Goal: Information Seeking & Learning: Understand process/instructions

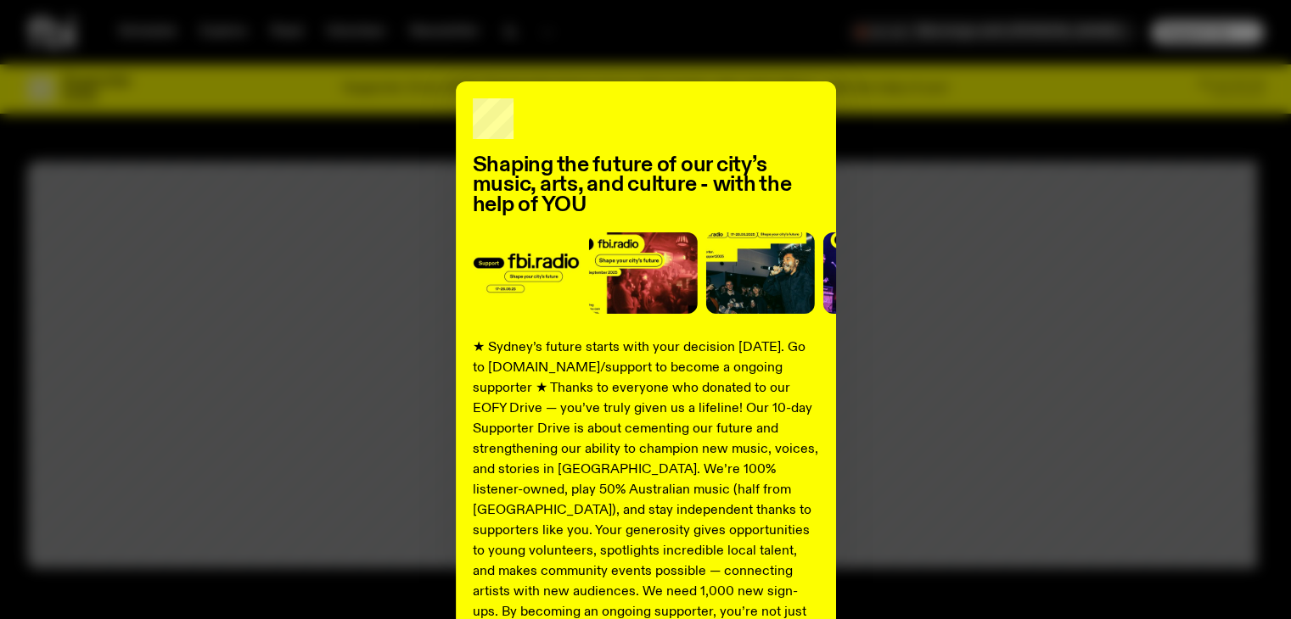
scroll to position [221, 0]
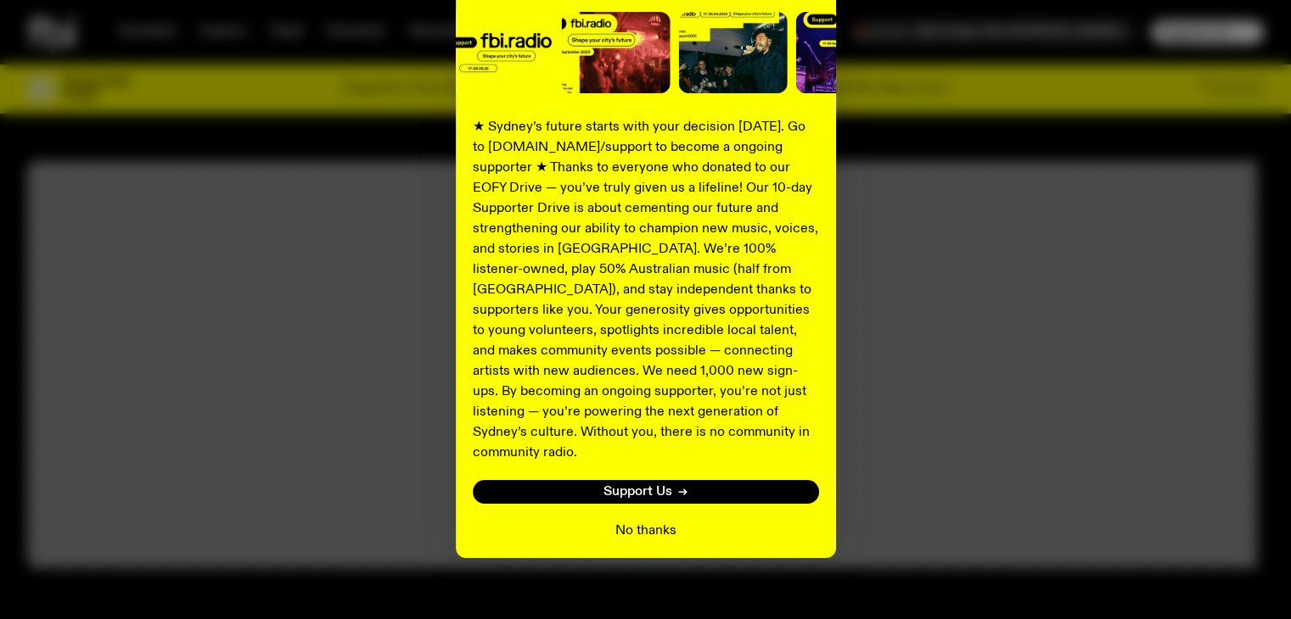
click at [642, 521] on button "No thanks" at bounding box center [645, 531] width 61 height 20
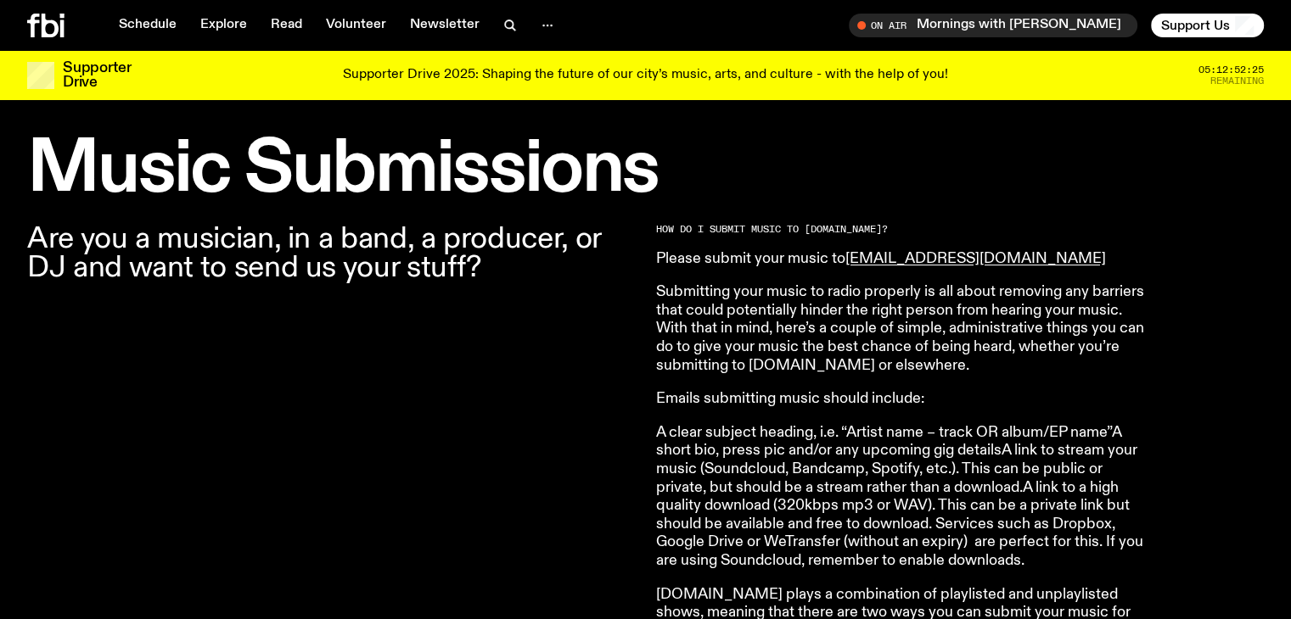
scroll to position [478, 0]
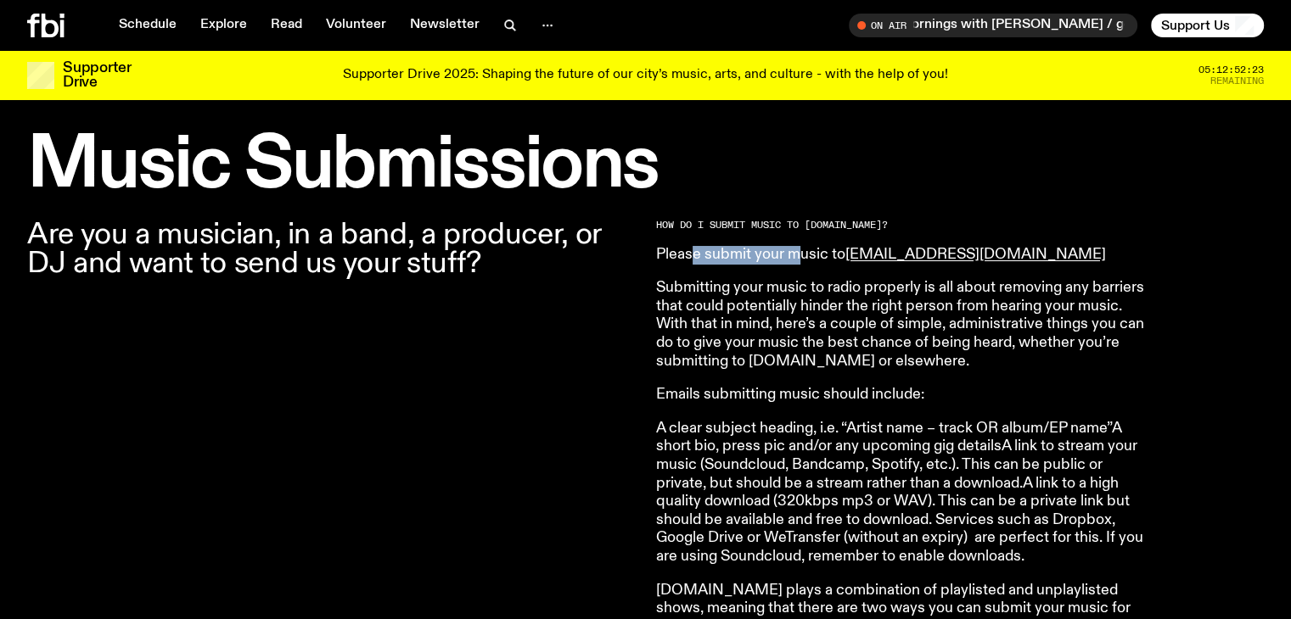
drag, startPoint x: 694, startPoint y: 255, endPoint x: 793, endPoint y: 260, distance: 98.5
click at [793, 260] on p "Please submit your music to [EMAIL_ADDRESS][DOMAIN_NAME]" at bounding box center [900, 255] width 489 height 19
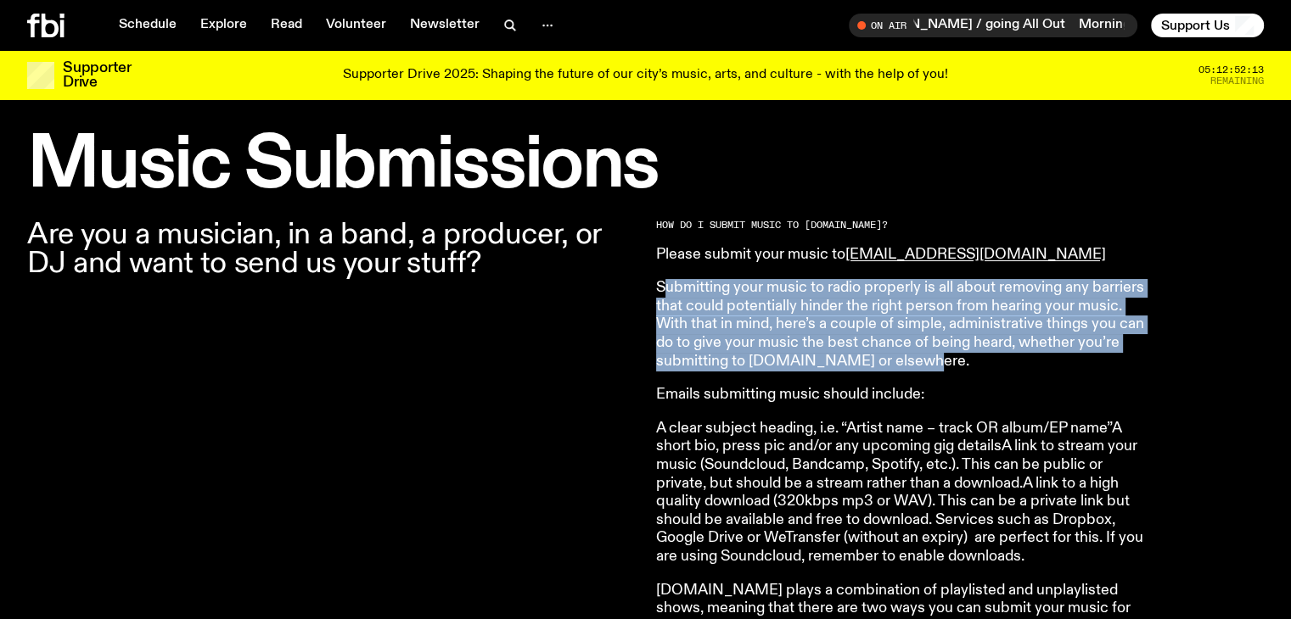
drag, startPoint x: 660, startPoint y: 266, endPoint x: 1196, endPoint y: 354, distance: 543.5
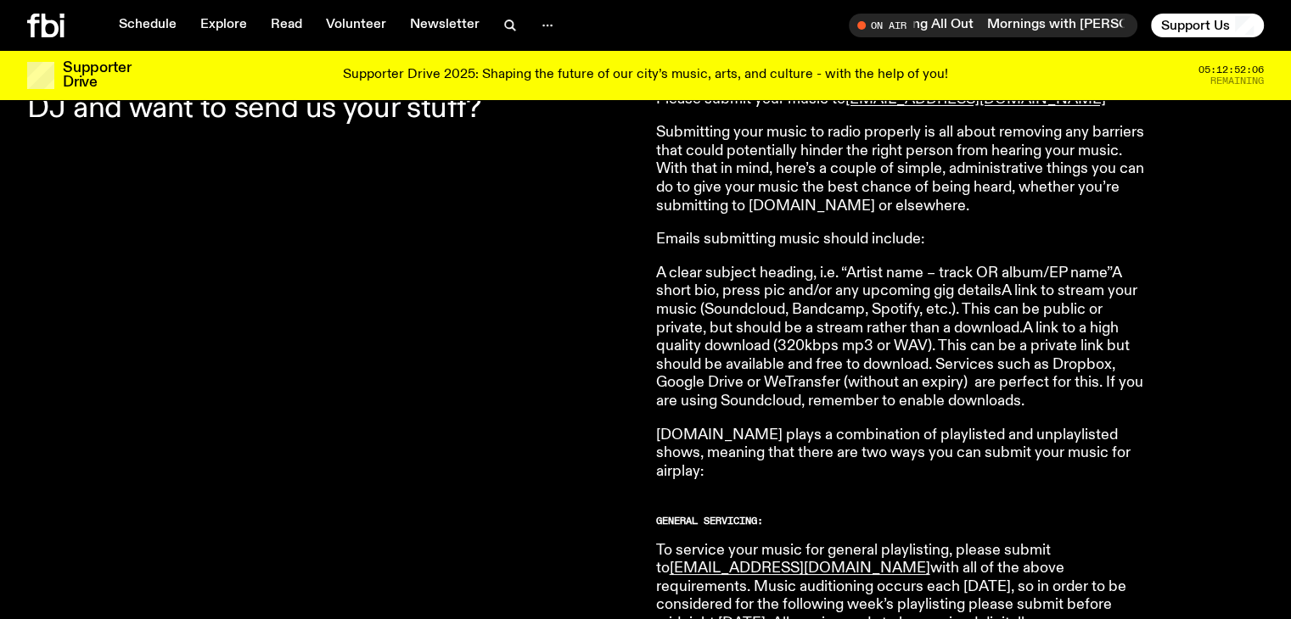
scroll to position [641, 0]
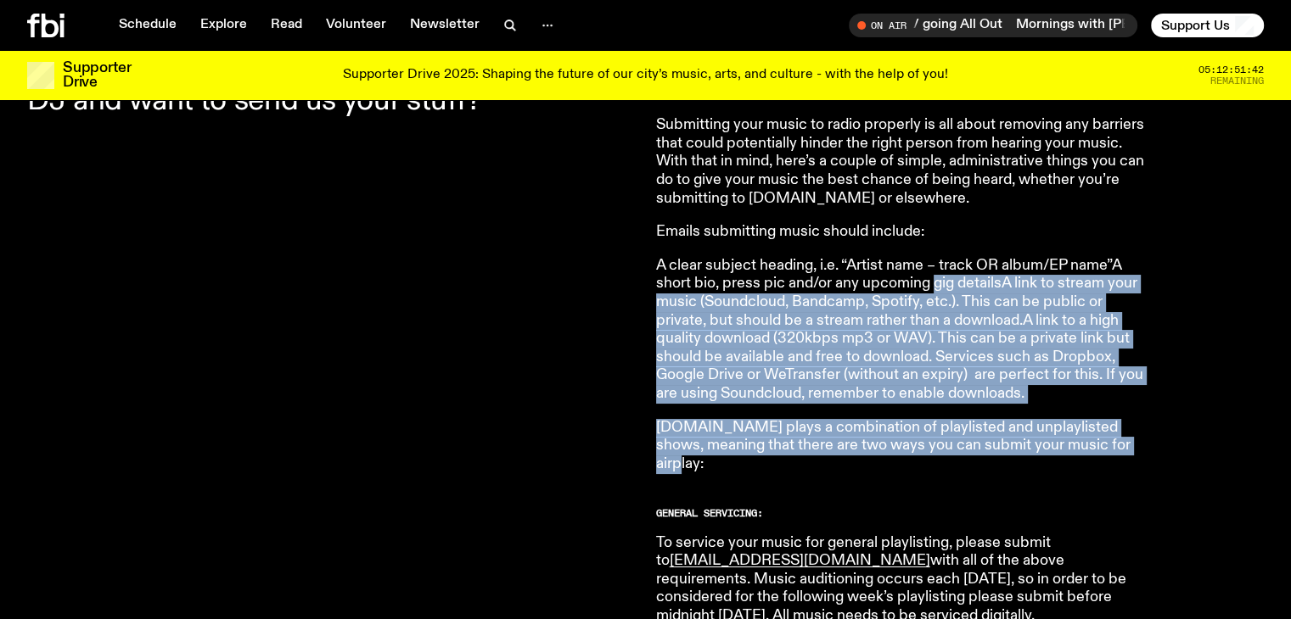
drag, startPoint x: 932, startPoint y: 283, endPoint x: 1154, endPoint y: 445, distance: 275.1
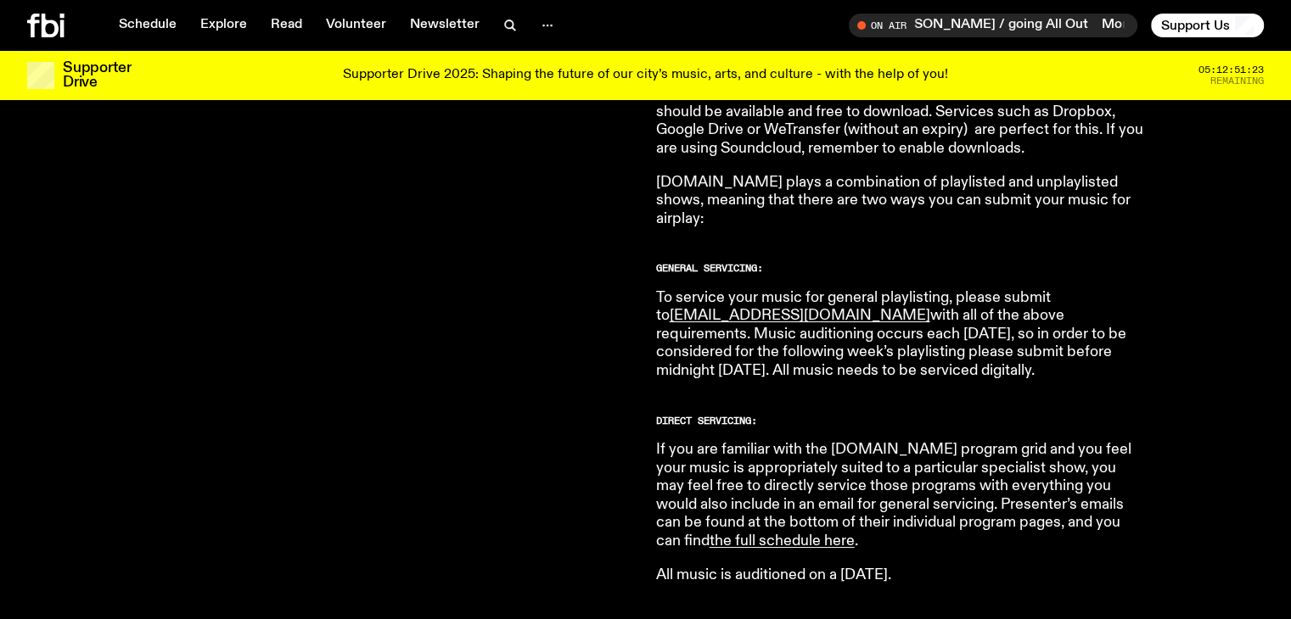
scroll to position [967, 0]
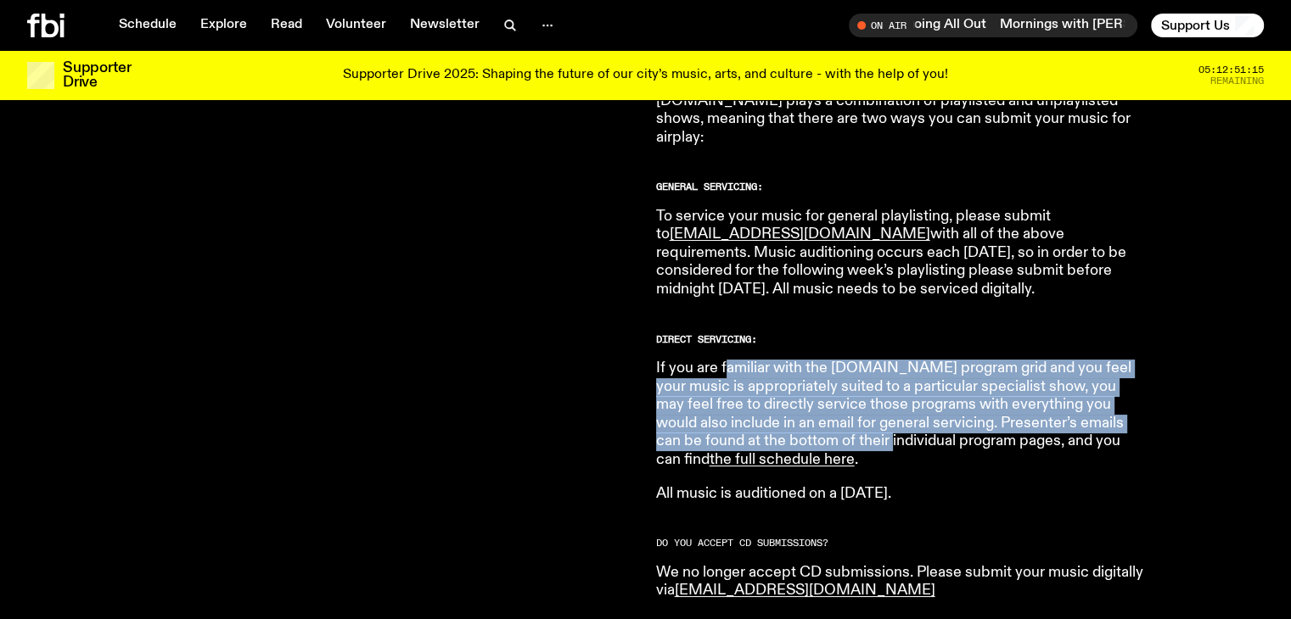
drag, startPoint x: 727, startPoint y: 347, endPoint x: 782, endPoint y: 425, distance: 95.1
click at [782, 425] on p "If you are familiar with the [DOMAIN_NAME] program grid and you feel your music…" at bounding box center [900, 415] width 489 height 110
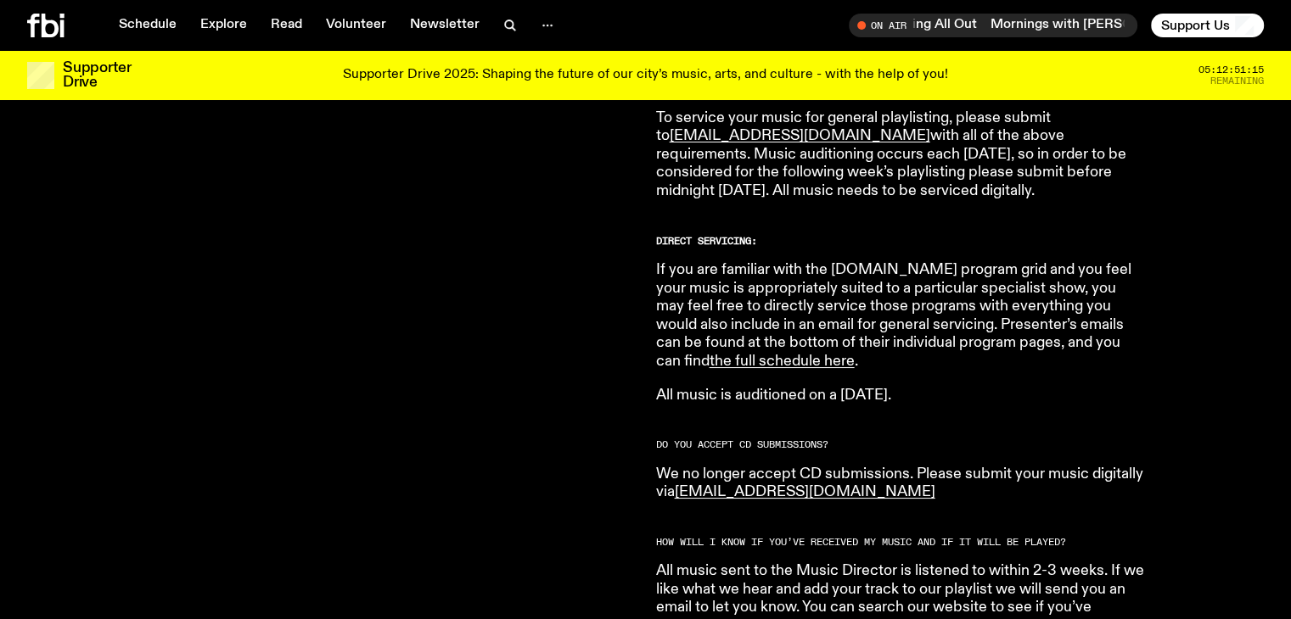
scroll to position [1066, 0]
drag, startPoint x: 698, startPoint y: 381, endPoint x: 955, endPoint y: 382, distance: 258.0
click at [955, 387] on p "All music is auditioned on a [DATE]." at bounding box center [900, 396] width 489 height 19
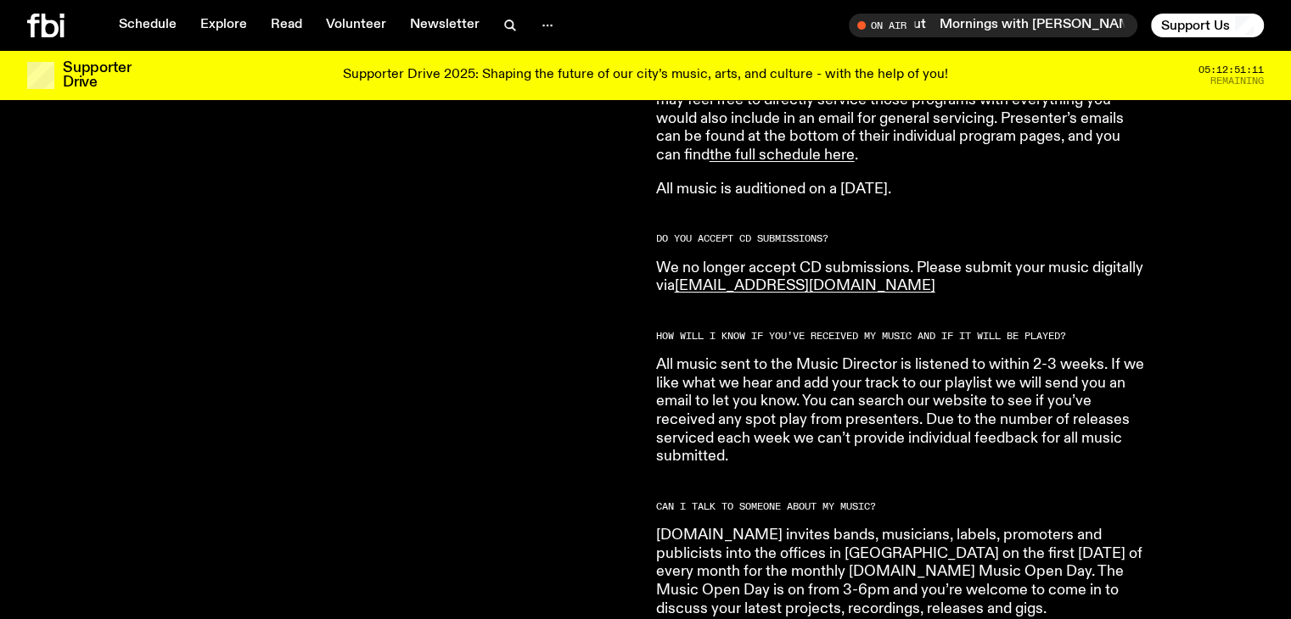
scroll to position [1303, 0]
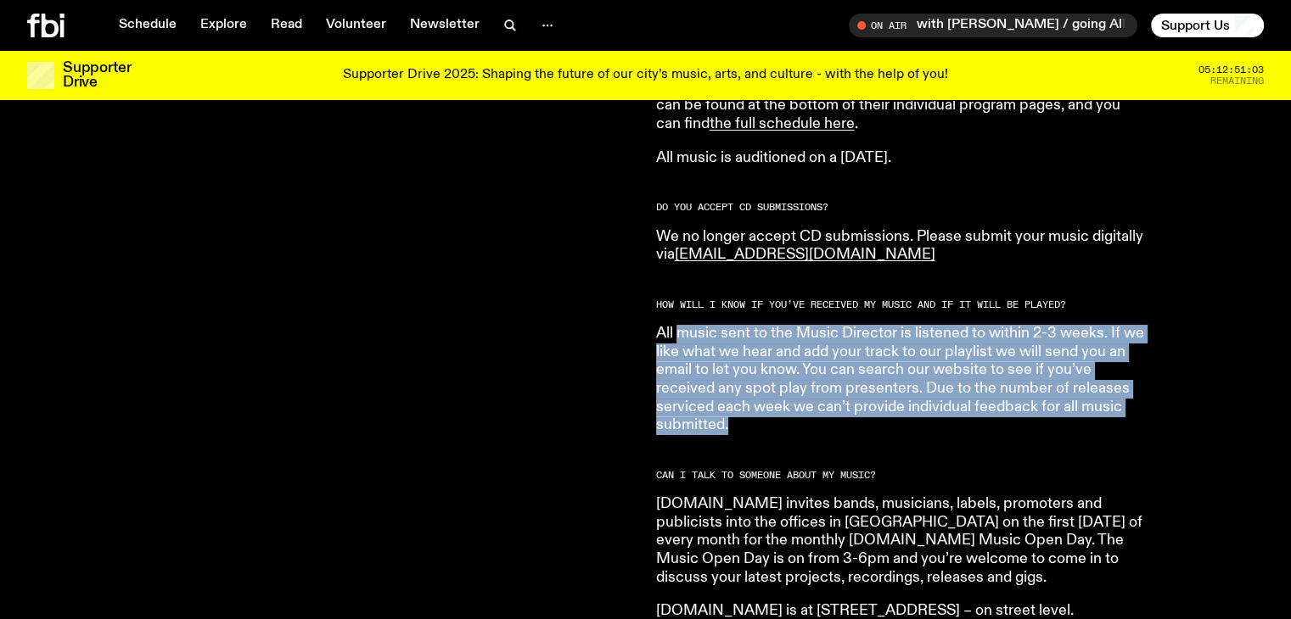
drag, startPoint x: 675, startPoint y: 317, endPoint x: 1147, endPoint y: 401, distance: 479.4
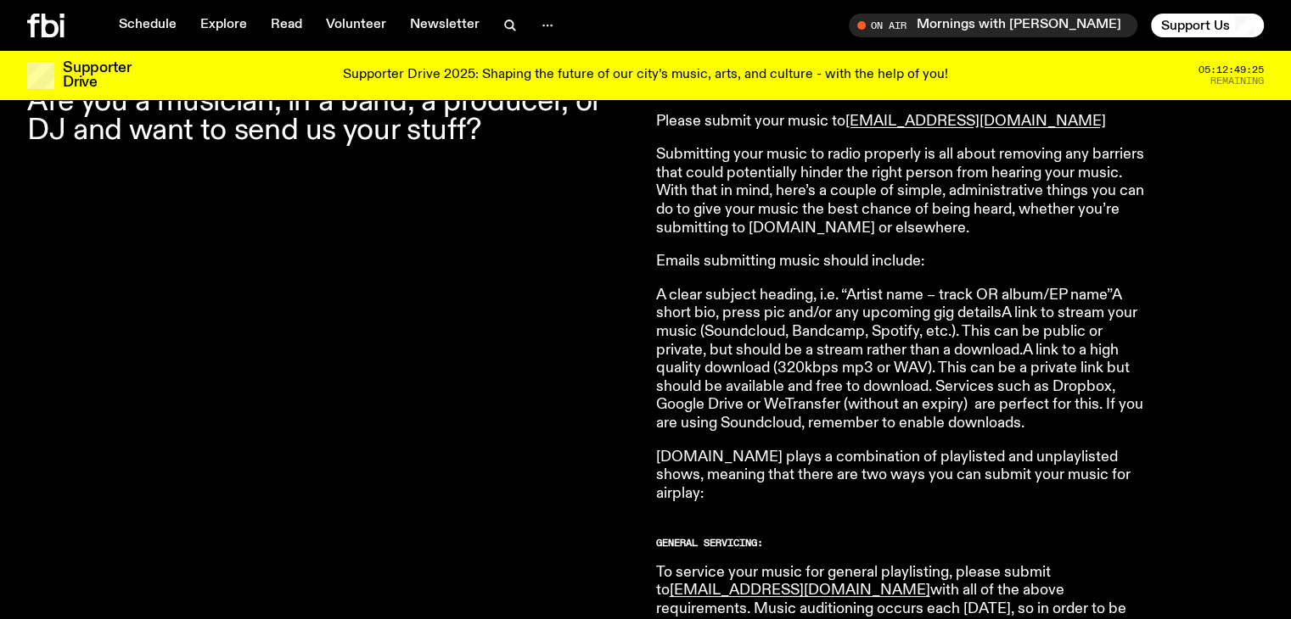
scroll to position [434, 0]
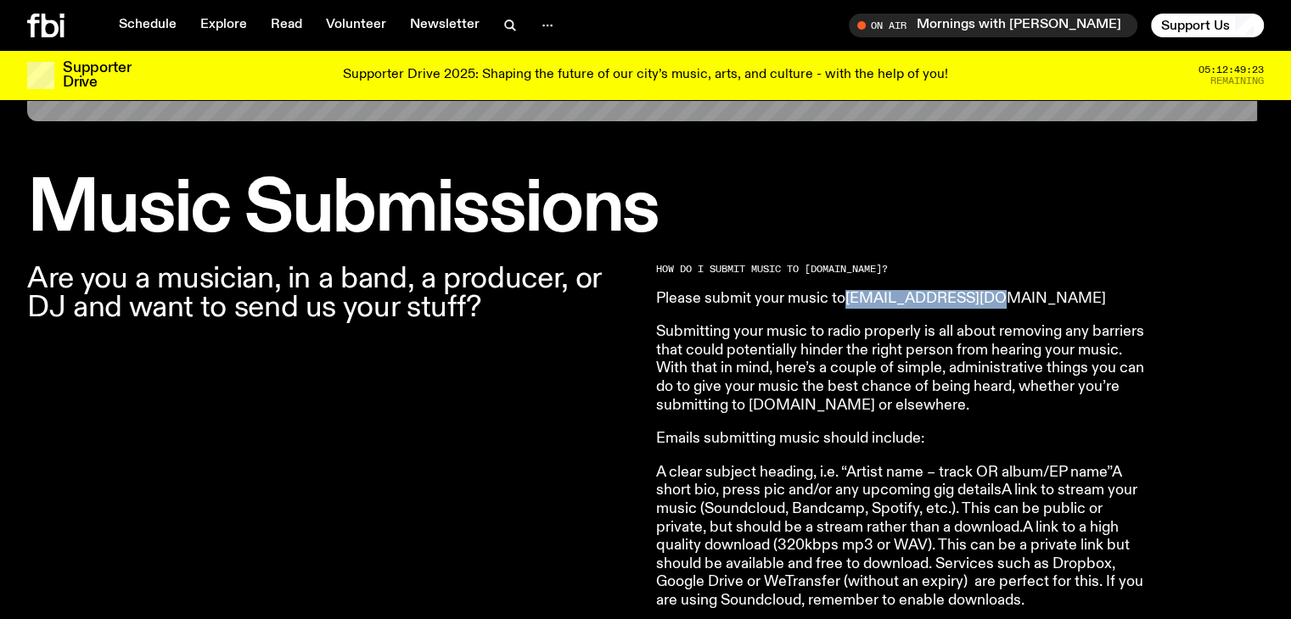
drag, startPoint x: 1011, startPoint y: 297, endPoint x: 850, endPoint y: 295, distance: 161.2
click at [850, 295] on p "Please submit your music to [EMAIL_ADDRESS][DOMAIN_NAME]" at bounding box center [900, 299] width 489 height 19
copy link "[EMAIL_ADDRESS][DOMAIN_NAME]"
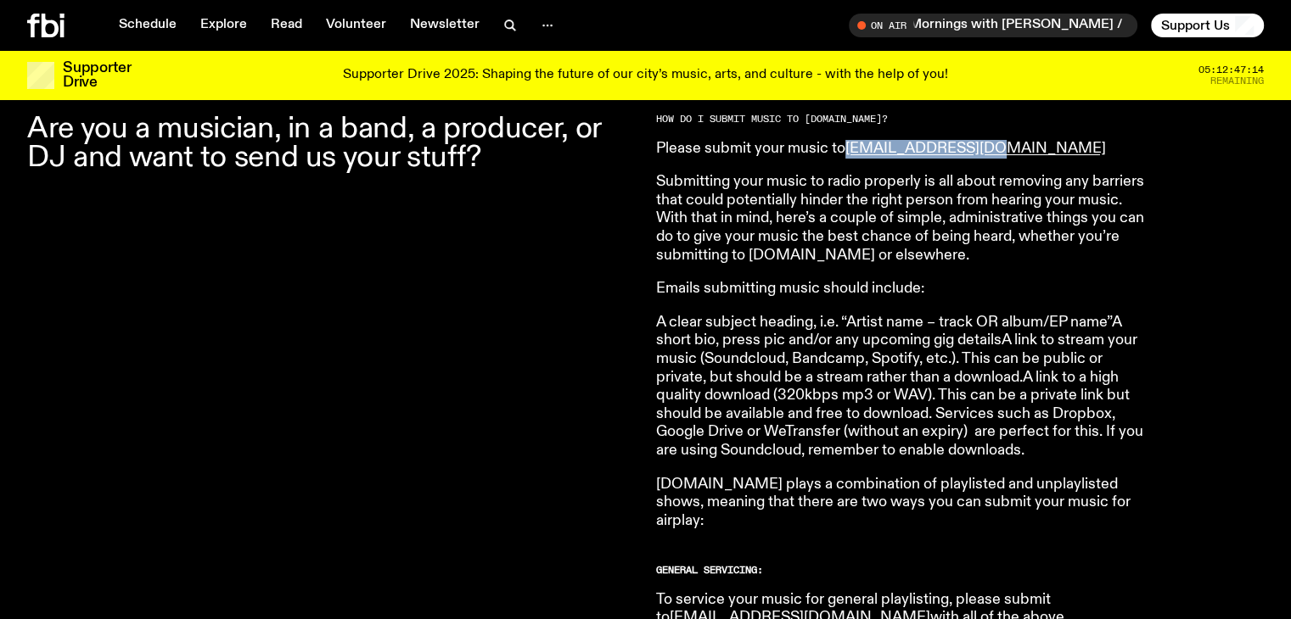
scroll to position [594, 0]
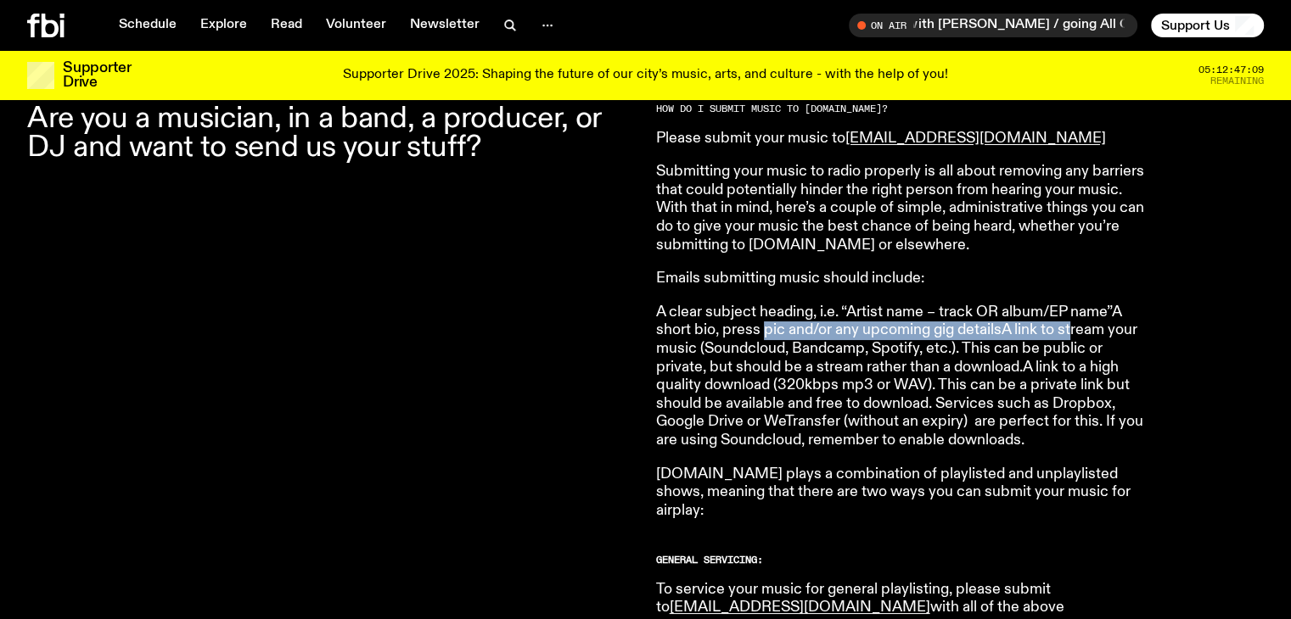
drag, startPoint x: 764, startPoint y: 325, endPoint x: 1073, endPoint y: 330, distance: 308.9
click at [1073, 330] on p "A clear subject heading, i.e. “Artist name – track OR album/EP name”A short bio…" at bounding box center [900, 377] width 489 height 147
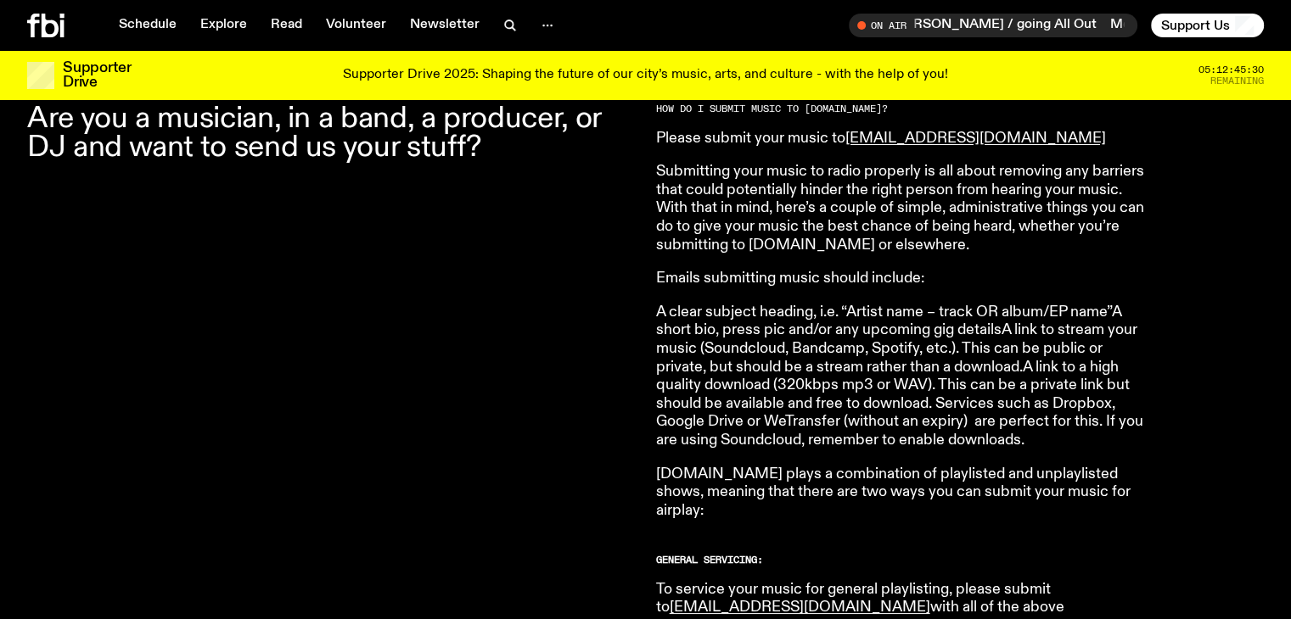
click at [1118, 378] on p "A clear subject heading, i.e. “Artist name – track OR album/EP name”A short bio…" at bounding box center [900, 377] width 489 height 147
drag, startPoint x: 670, startPoint y: 347, endPoint x: 841, endPoint y: 350, distance: 170.6
click at [841, 350] on p "A clear subject heading, i.e. “Artist name – track OR album/EP name”A short bio…" at bounding box center [900, 377] width 489 height 147
